Goal: Download file/media

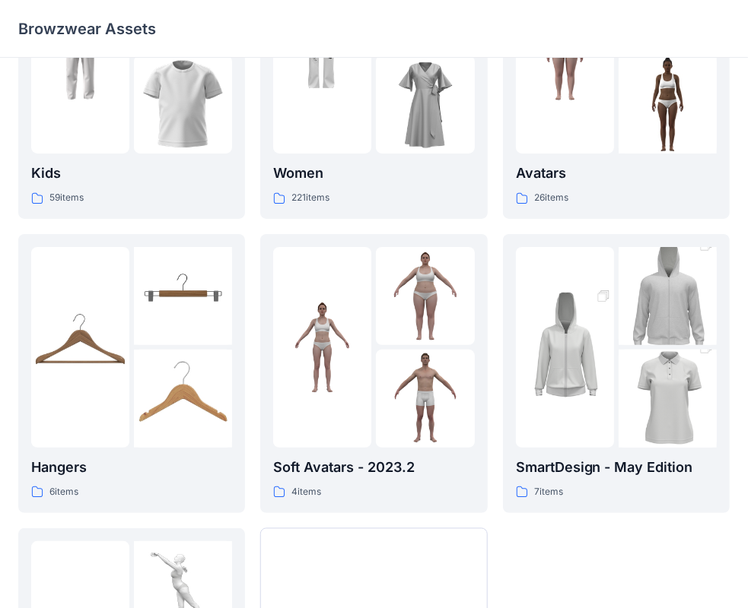
scroll to position [377, 0]
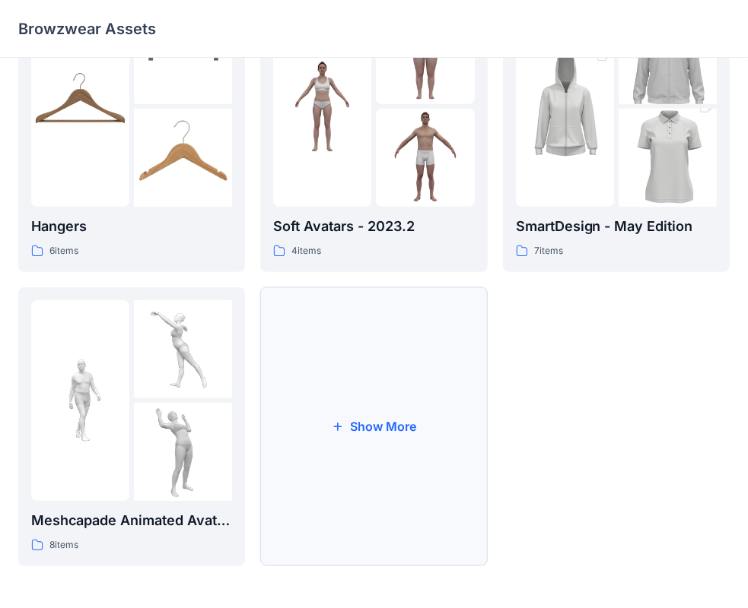
click at [373, 366] on button "Show More" at bounding box center [373, 426] width 227 height 279
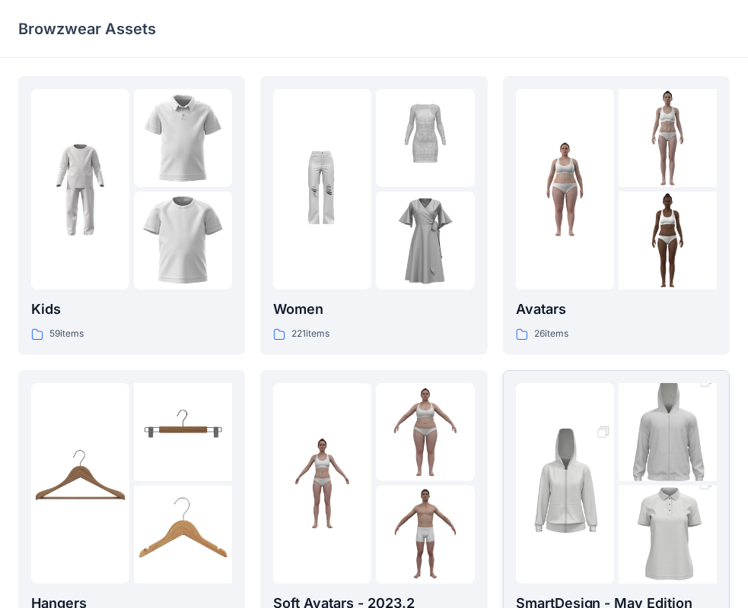
scroll to position [0, 0]
click at [630, 228] on img at bounding box center [667, 241] width 98 height 98
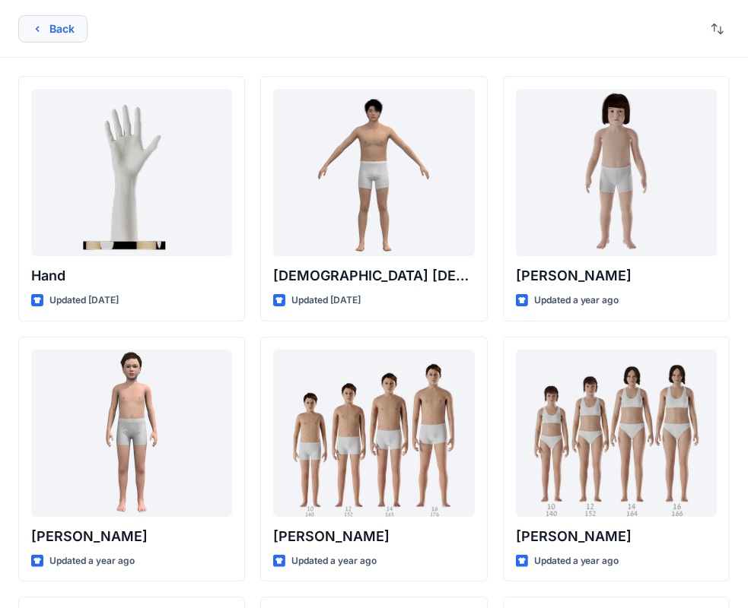
click at [42, 24] on icon "button" at bounding box center [37, 29] width 12 height 12
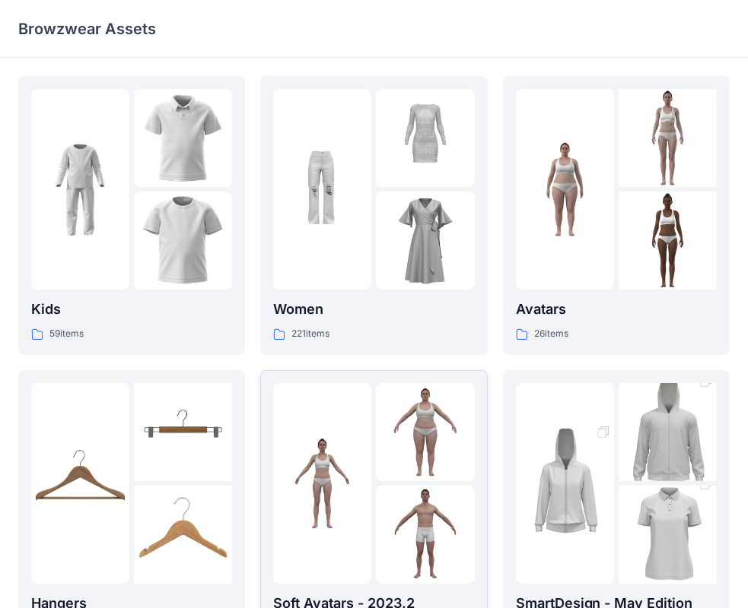
scroll to position [354, 0]
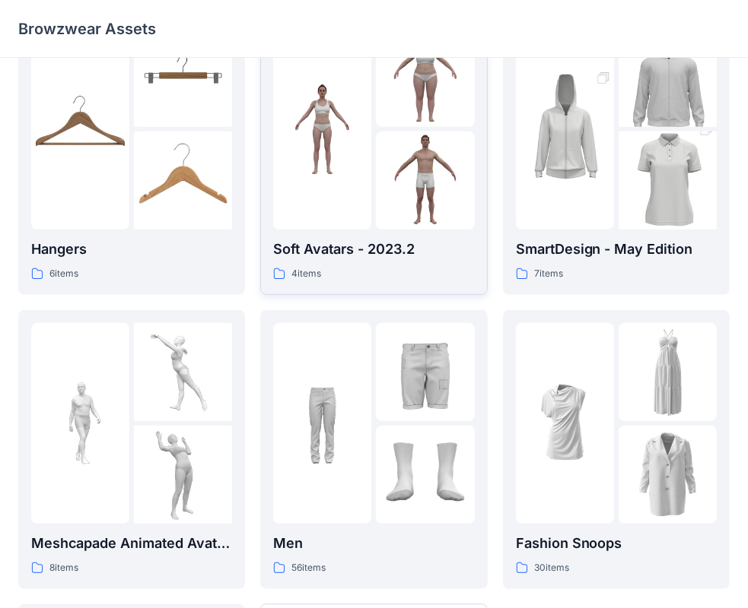
click at [392, 261] on div "Soft Avatars - 2023.2 4 items" at bounding box center [373, 260] width 201 height 43
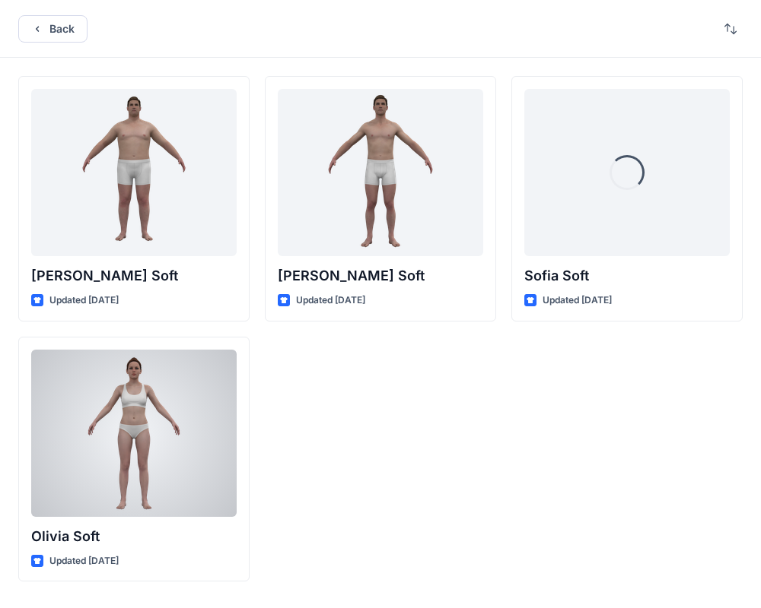
click at [155, 426] on div at bounding box center [133, 433] width 205 height 167
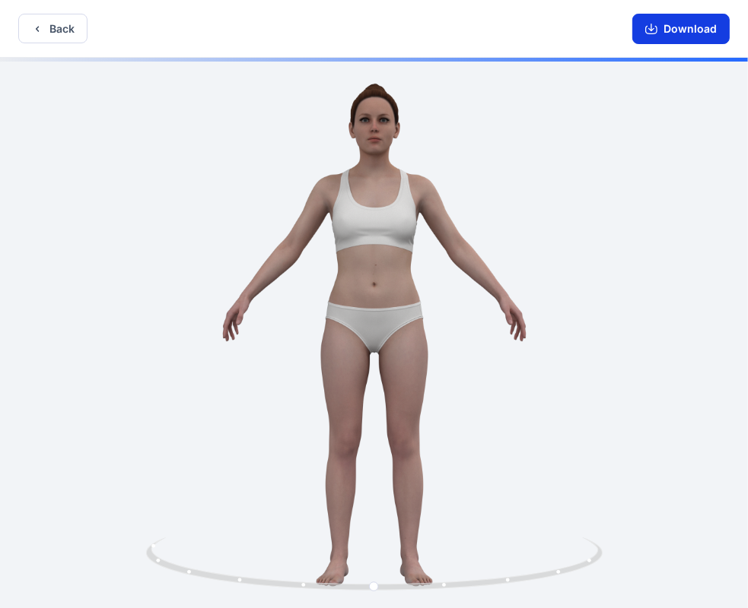
click at [670, 27] on button "Download" at bounding box center [680, 29] width 97 height 30
click at [636, 215] on div at bounding box center [374, 335] width 748 height 554
click at [647, 409] on div at bounding box center [374, 335] width 748 height 554
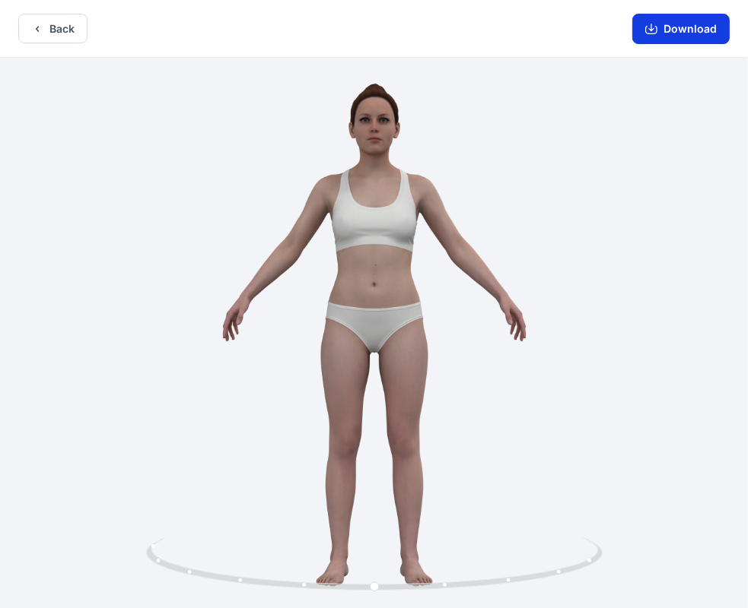
click at [678, 29] on button "Download" at bounding box center [680, 29] width 97 height 30
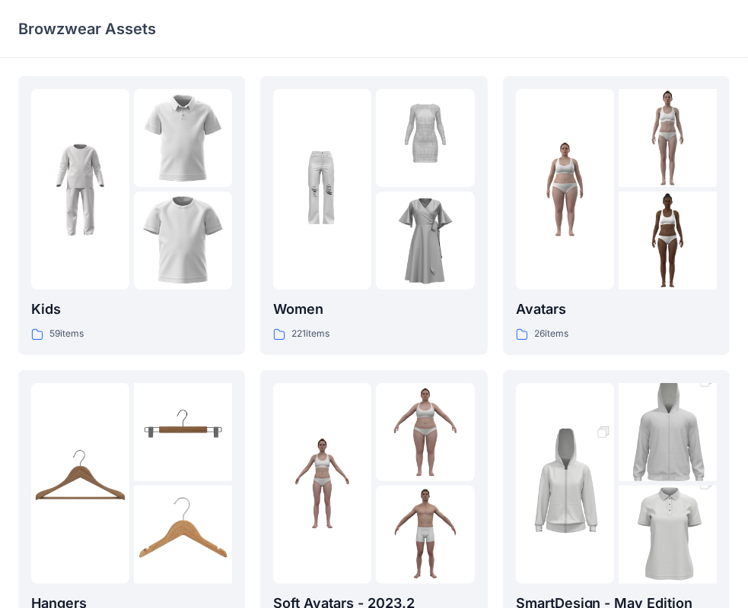
click at [586, 48] on div "Browzwear Assets" at bounding box center [374, 29] width 748 height 58
click at [626, 215] on img at bounding box center [667, 241] width 98 height 98
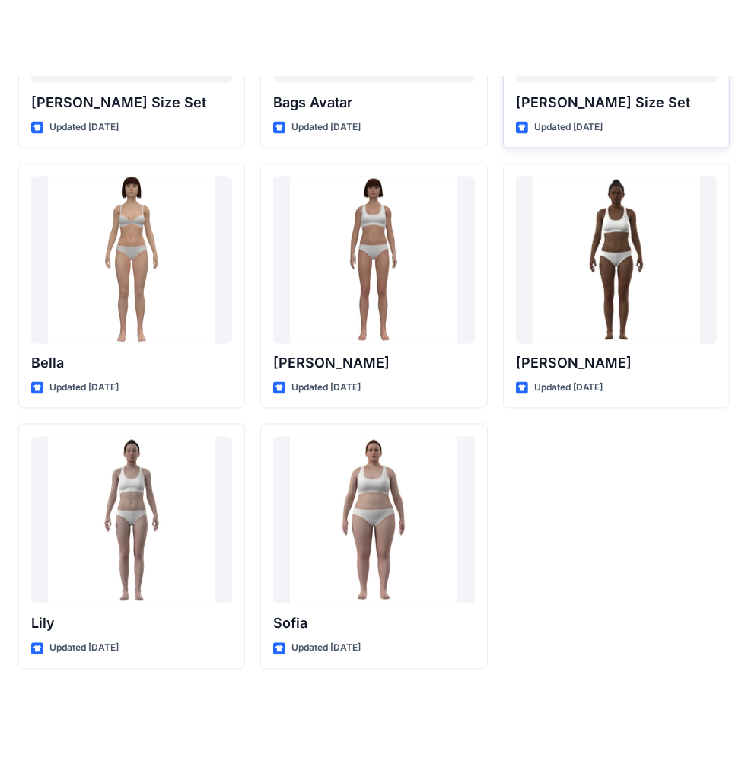
scroll to position [1660, 0]
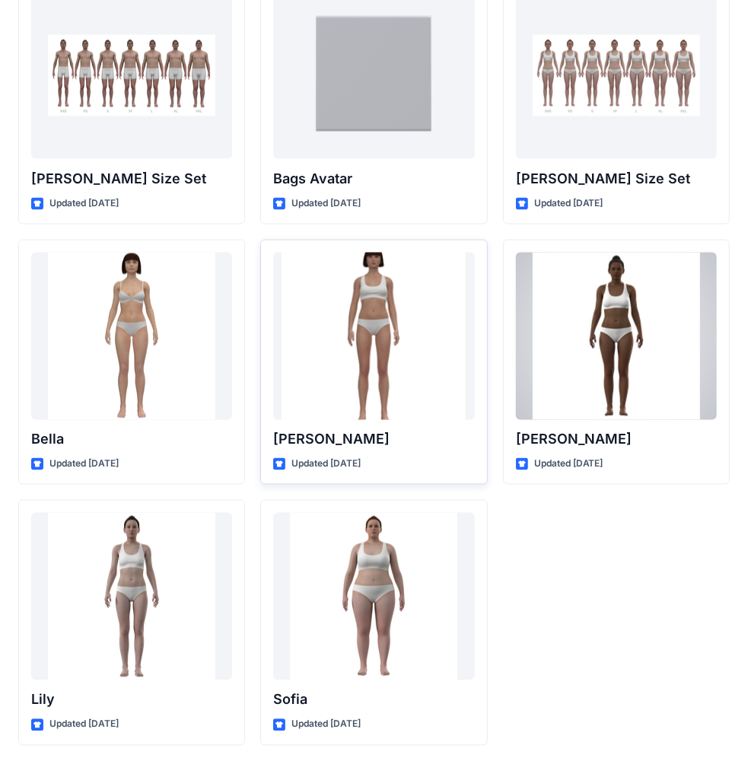
click at [435, 368] on div at bounding box center [373, 335] width 201 height 167
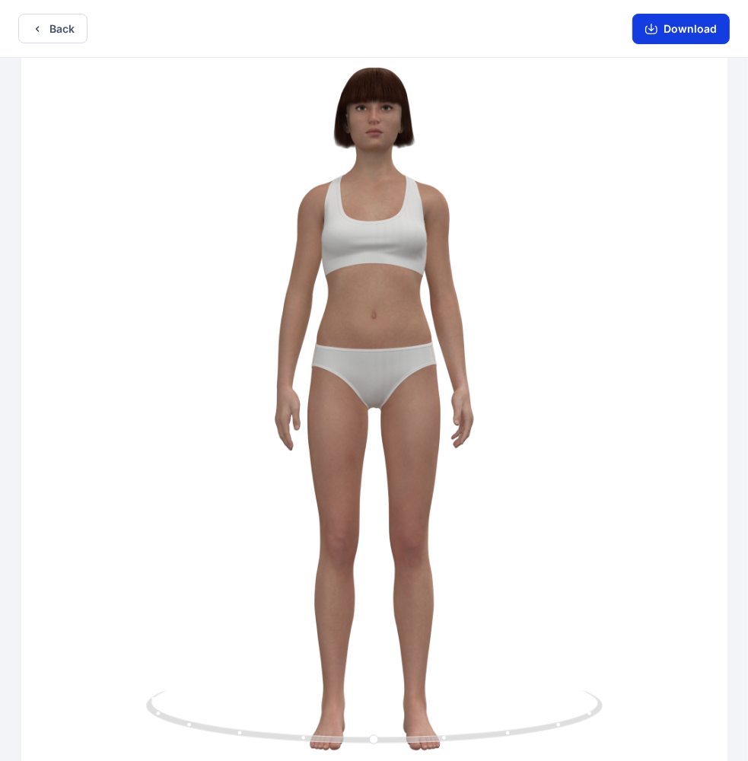
click at [663, 27] on button "Download" at bounding box center [680, 29] width 97 height 30
